Goal: Task Accomplishment & Management: Use online tool/utility

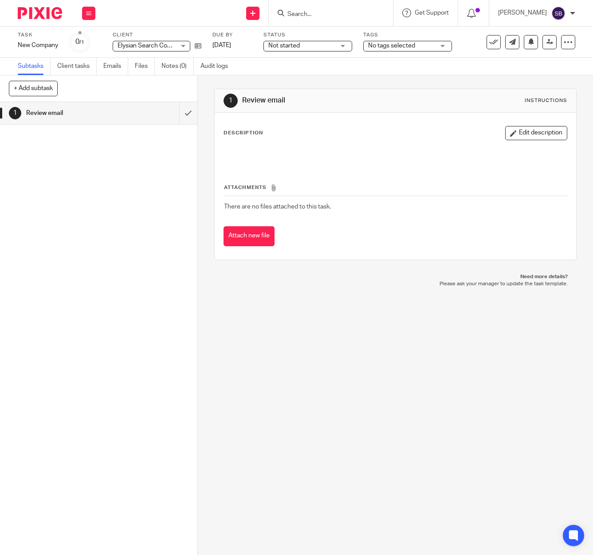
click at [347, 16] on input "Search" at bounding box center [326, 15] width 80 height 8
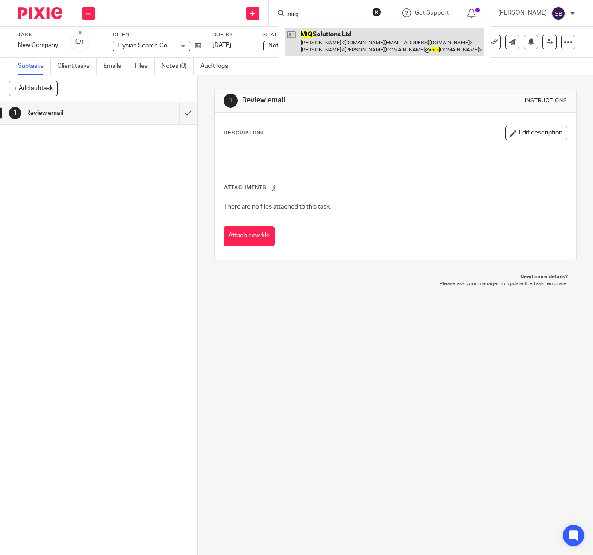
type input "miq"
click at [344, 34] on link at bounding box center [384, 41] width 199 height 27
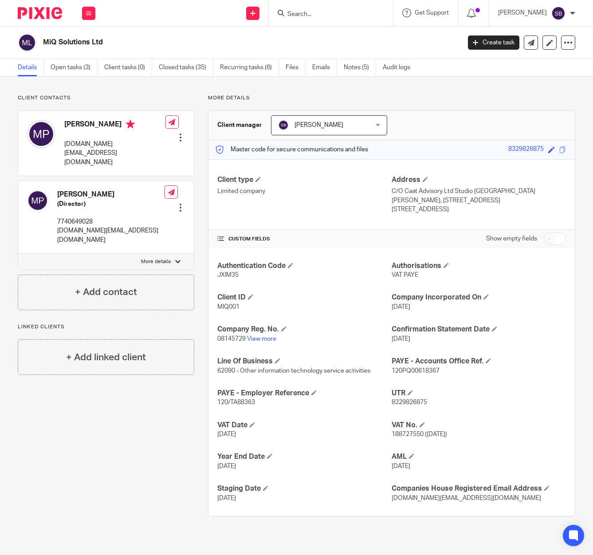
click at [309, 12] on input "Search" at bounding box center [326, 15] width 80 height 8
click at [76, 69] on link "Open tasks (3)" at bounding box center [74, 67] width 47 height 17
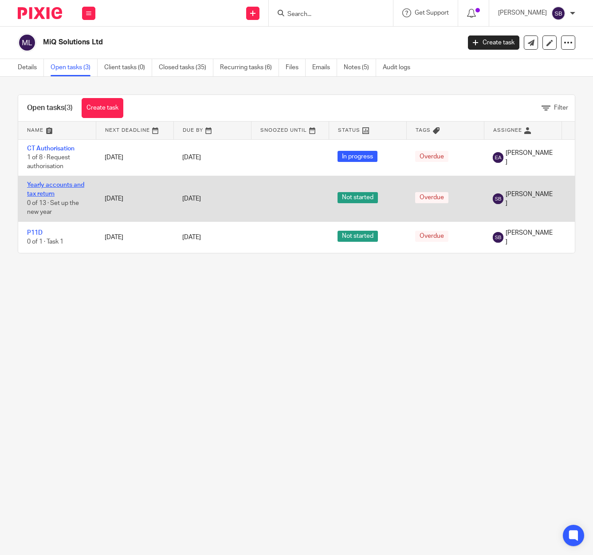
click at [57, 185] on link "Yearly accounts and tax return" at bounding box center [55, 189] width 57 height 15
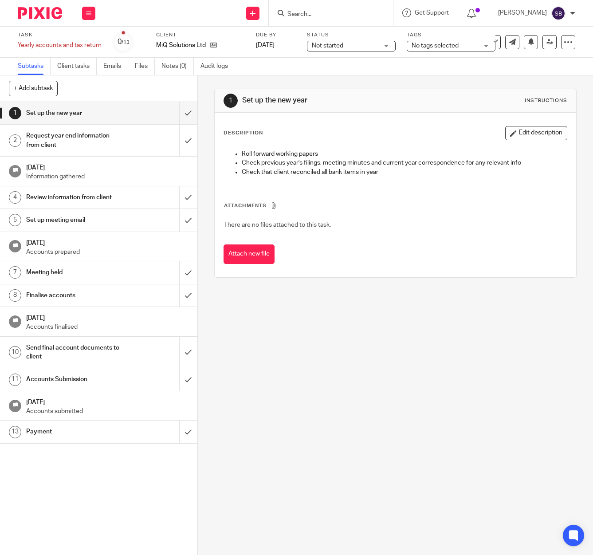
click at [97, 119] on h1 "Set up the new year" at bounding box center [74, 112] width 96 height 13
click at [97, 135] on h1 "Request year end information from client" at bounding box center [74, 140] width 96 height 23
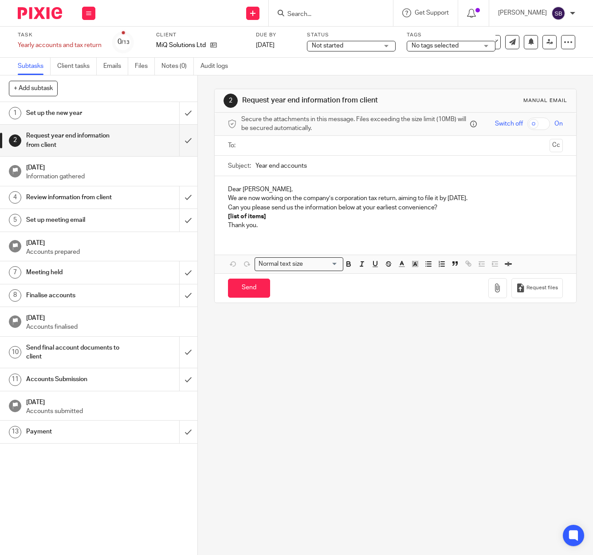
click at [273, 144] on input "text" at bounding box center [394, 146] width 301 height 10
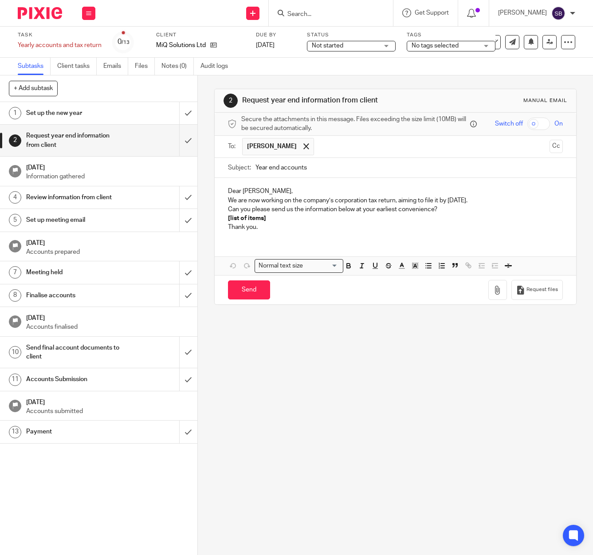
click at [254, 199] on p "We are now working on the company’s corporation tax return, aiming to file it b…" at bounding box center [395, 200] width 335 height 9
click at [236, 195] on p "Dear Michael," at bounding box center [395, 191] width 335 height 9
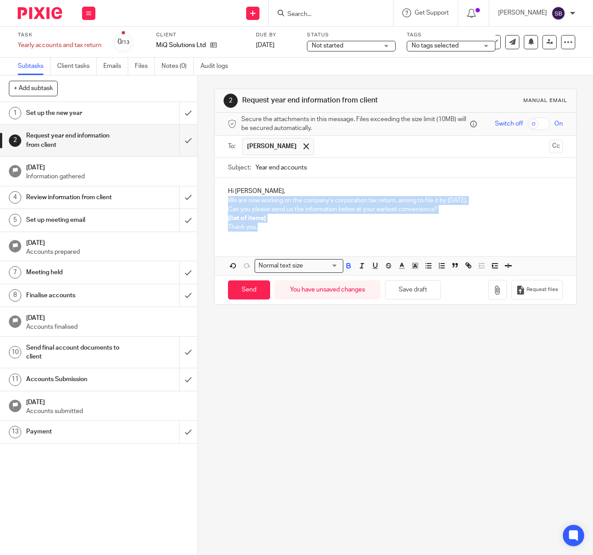
drag, startPoint x: 226, startPoint y: 204, endPoint x: 294, endPoint y: 246, distance: 80.2
click at [292, 246] on div "Hi Michael, We are now working on the company’s corporation tax return, aiming …" at bounding box center [395, 226] width 361 height 97
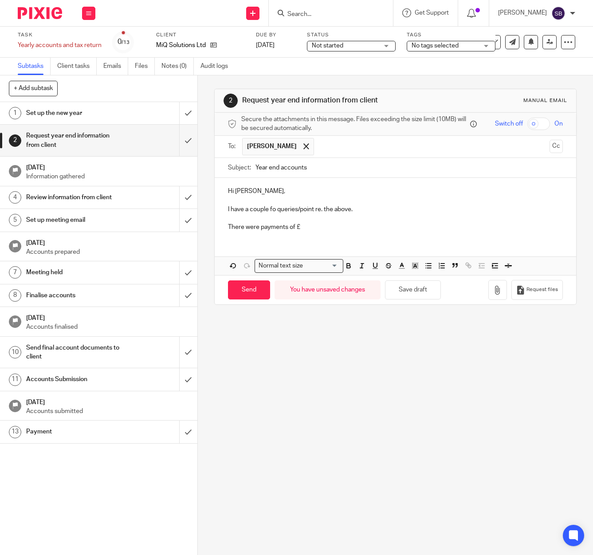
click at [270, 211] on p "I have a couple fo queries/point re. the above." at bounding box center [395, 209] width 335 height 9
click at [312, 214] on p "I have a couple of queries/point re. the above." at bounding box center [395, 209] width 335 height 9
drag, startPoint x: 297, startPoint y: 231, endPoint x: 305, endPoint y: 231, distance: 8.0
click at [298, 231] on p "There were payments of £" at bounding box center [395, 227] width 335 height 9
drag, startPoint x: 305, startPoint y: 235, endPoint x: 288, endPoint y: 234, distance: 16.5
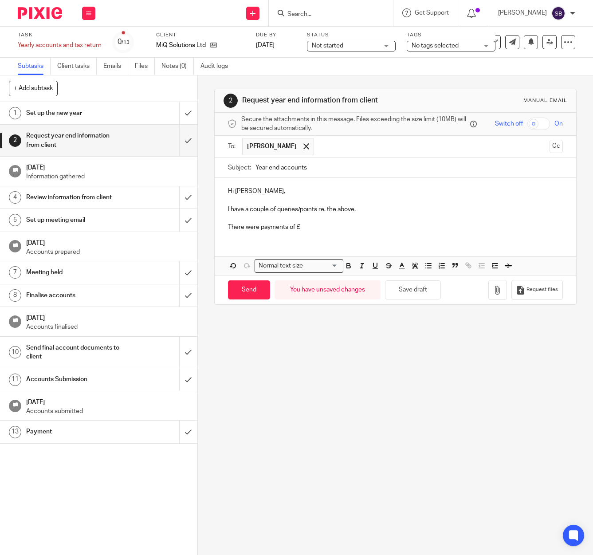
click at [305, 235] on div "Hi Michael, I have a couple of queries/points re. the above. There were payment…" at bounding box center [395, 208] width 361 height 60
click at [254, 231] on p "There were payments of £" at bounding box center [395, 227] width 335 height 9
click at [257, 231] on p "There were payments of £" at bounding box center [395, 227] width 335 height 9
click at [288, 231] on p "There was a payments of £" at bounding box center [395, 227] width 335 height 9
click at [303, 231] on p "There was a payment of £" at bounding box center [395, 227] width 335 height 9
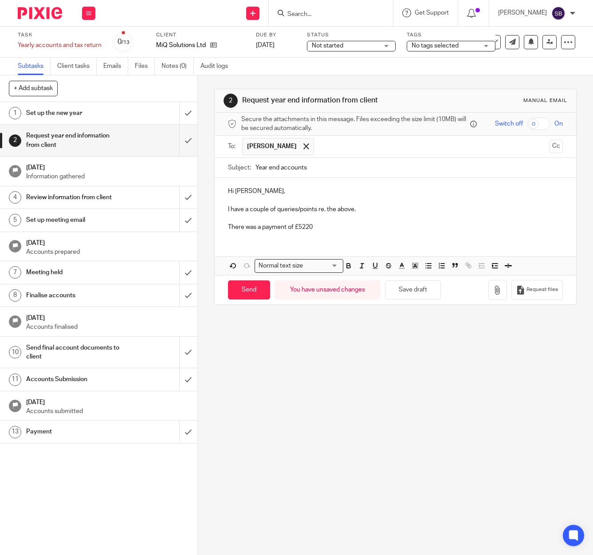
click at [320, 231] on p "There was a payment of £5220" at bounding box center [395, 227] width 335 height 9
click at [256, 231] on p "There was a payment of £5220 to Andrew Williams on 7th August 2024 w" at bounding box center [395, 227] width 335 height 9
drag, startPoint x: 256, startPoint y: 231, endPoint x: 261, endPoint y: 231, distance: 4.9
click at [257, 231] on p "There was a payment of £5220 to Andrew Williams on 7th August 2024 w" at bounding box center [395, 227] width 335 height 9
click at [234, 231] on p "There was the payment of £5220 to Andrew Williams on 7th August 2024 w" at bounding box center [395, 227] width 335 height 9
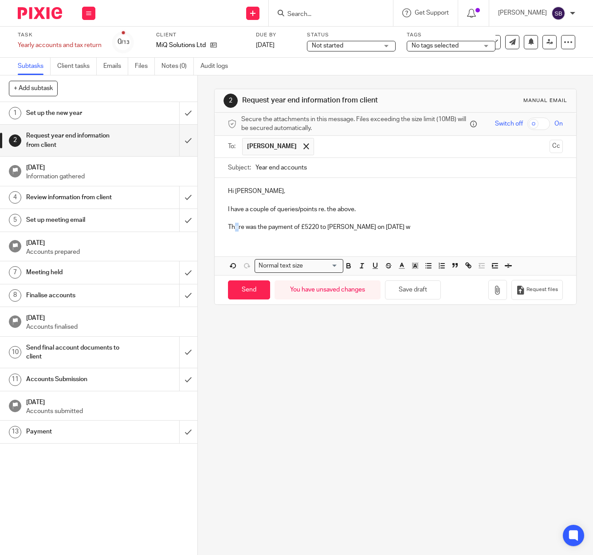
click at [234, 231] on p "There was the payment of £5220 to Andrew Williams on 7th August 2024 w" at bounding box center [395, 227] width 335 height 9
click at [237, 231] on p "There was the payment of £5220 to Andrew Williams on 7th August 2024 w" at bounding box center [395, 227] width 335 height 9
drag, startPoint x: 414, startPoint y: 231, endPoint x: 420, endPoint y: 231, distance: 6.7
click at [414, 231] on p "What was the payment of £5220 to Andrew Williams on 7th August 2024 w" at bounding box center [395, 227] width 335 height 9
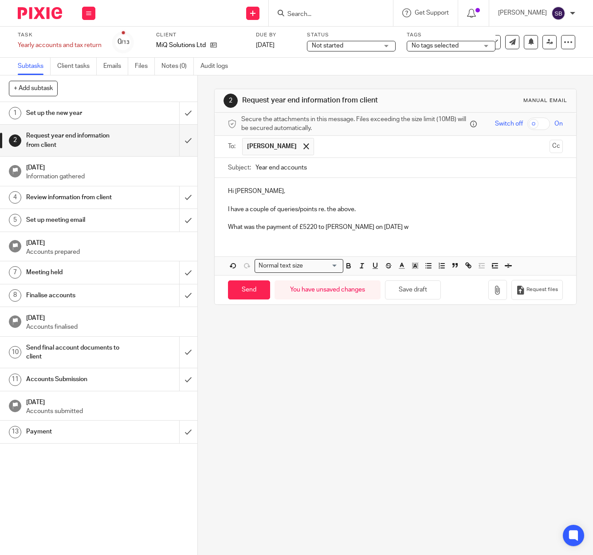
drag, startPoint x: 427, startPoint y: 231, endPoint x: 440, endPoint y: 230, distance: 12.9
click at [440, 231] on p "What was the payment of £5220 to Andrew Williams on 7th August 2024 w" at bounding box center [395, 227] width 335 height 9
drag, startPoint x: 224, startPoint y: 195, endPoint x: 488, endPoint y: 227, distance: 265.7
click at [520, 234] on div "Hi Michael, I have a couple of queries/points re. the above. What was the payme…" at bounding box center [395, 208] width 361 height 60
copy div "Hi Michael, I have a couple of queries/points re. the above. What was the payme…"
